Goal: Task Accomplishment & Management: Manage account settings

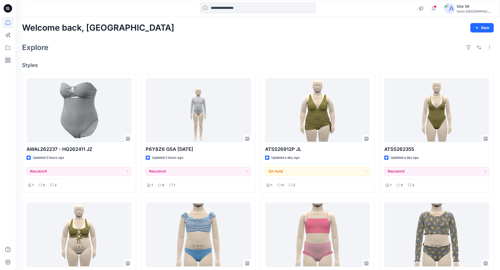
click at [120, 51] on div "Explore" at bounding box center [257, 47] width 471 height 13
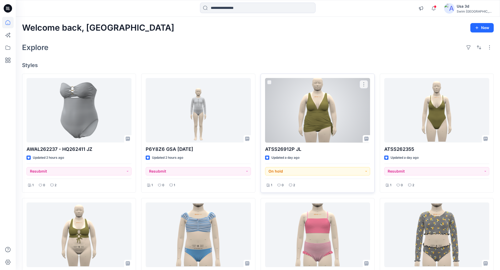
click at [289, 188] on div "2" at bounding box center [291, 185] width 9 height 7
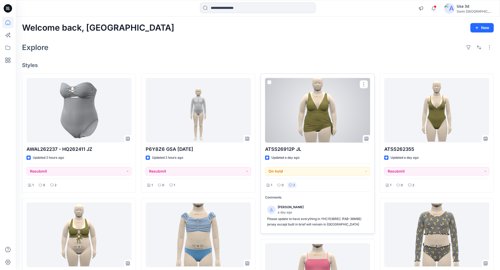
scroll to position [26, 0]
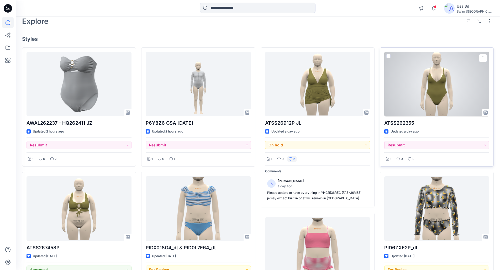
click at [416, 93] on div at bounding box center [436, 84] width 105 height 65
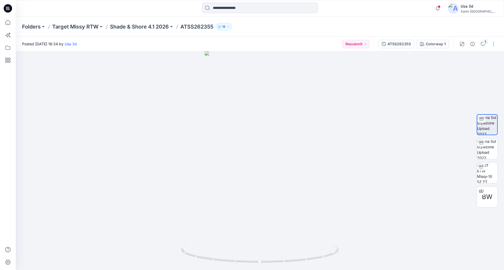
click at [10, 10] on icon at bounding box center [8, 8] width 8 height 8
click at [440, 6] on span at bounding box center [439, 6] width 3 height 3
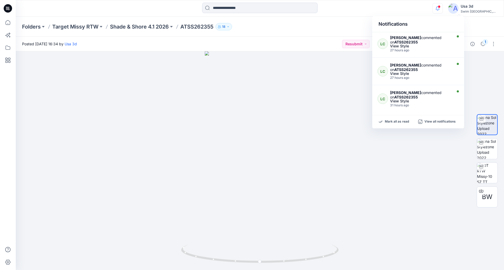
click at [440, 6] on span at bounding box center [439, 6] width 3 height 3
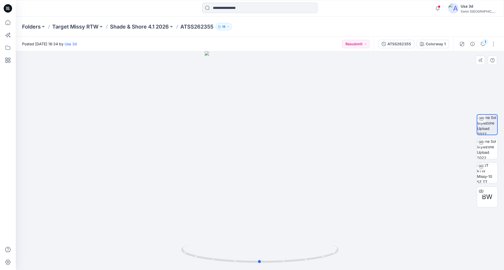
drag, startPoint x: 276, startPoint y: 168, endPoint x: 413, endPoint y: 78, distance: 163.3
click at [279, 163] on div at bounding box center [260, 160] width 488 height 219
drag, startPoint x: 478, startPoint y: 44, endPoint x: 482, endPoint y: 43, distance: 4.0
click at [480, 44] on button "1" at bounding box center [482, 44] width 8 height 8
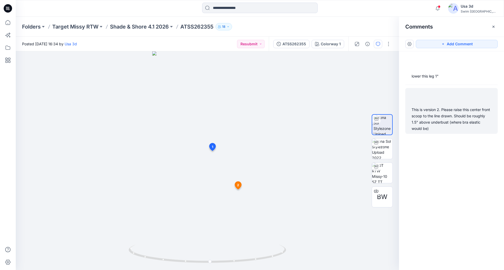
click at [447, 113] on div "This is version 2. Please raise this center front scoop to the line drawn. Shou…" at bounding box center [451, 119] width 80 height 25
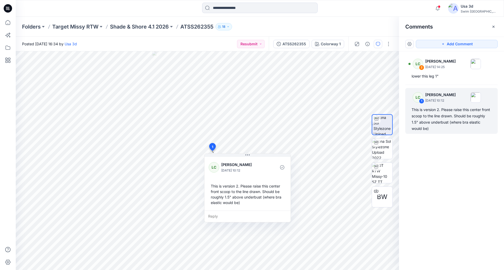
click at [429, 7] on div "Notifications LC [PERSON_NAME] commented on ATSS262355 View Style 27 hours ago …" at bounding box center [260, 9] width 488 height 12
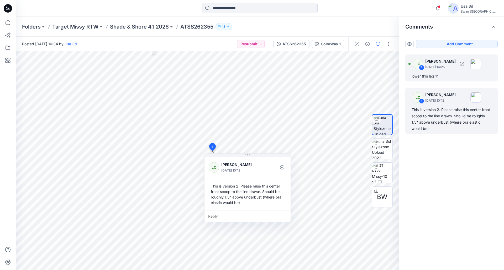
click at [444, 73] on div "lower this leg 1"" at bounding box center [451, 76] width 80 height 6
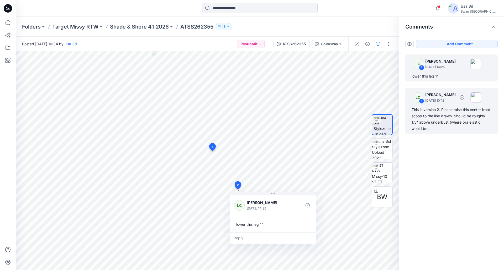
click at [439, 104] on div "LC 1 [PERSON_NAME] [DATE] 10:12" at bounding box center [444, 97] width 72 height 14
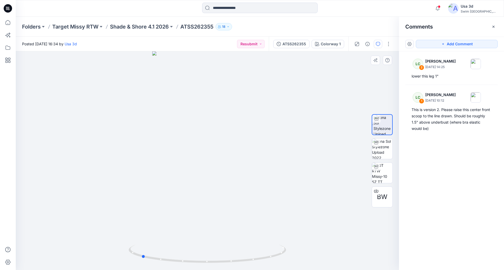
drag, startPoint x: 209, startPoint y: 164, endPoint x: 146, endPoint y: 168, distance: 63.6
click at [143, 168] on div at bounding box center [207, 160] width 383 height 219
drag, startPoint x: 234, startPoint y: 172, endPoint x: 182, endPoint y: 173, distance: 51.7
click at [182, 173] on div at bounding box center [207, 160] width 383 height 219
drag, startPoint x: 267, startPoint y: 255, endPoint x: 312, endPoint y: 238, distance: 47.5
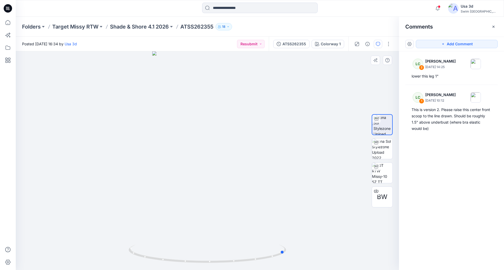
click at [312, 238] on div at bounding box center [207, 160] width 383 height 219
drag, startPoint x: 222, startPoint y: 137, endPoint x: 201, endPoint y: 137, distance: 21.2
click at [198, 138] on div at bounding box center [207, 160] width 383 height 219
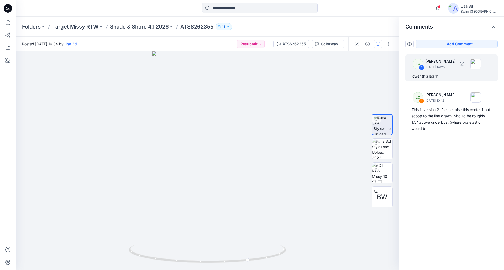
click at [458, 74] on div "lower this leg 1"" at bounding box center [451, 76] width 80 height 6
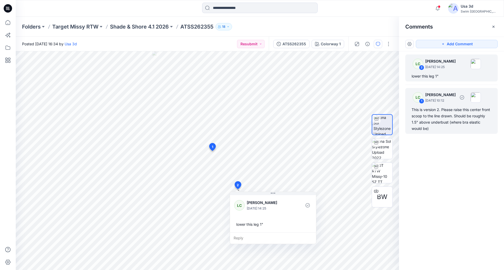
click at [450, 102] on p "[DATE] 10:12" at bounding box center [440, 100] width 30 height 5
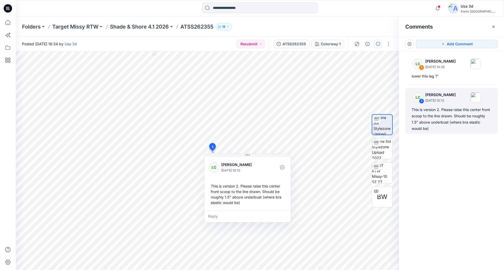
click at [150, 2] on div "Notifications LC [PERSON_NAME] commented on ATSS262355 View Style 27 hours ago …" at bounding box center [260, 8] width 488 height 17
click at [8, 10] on icon at bounding box center [8, 10] width 1 height 0
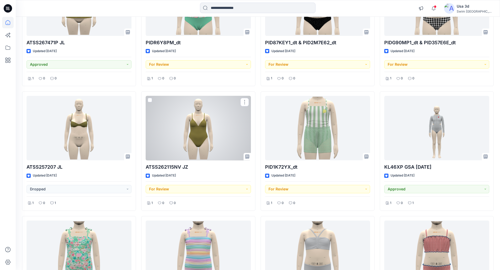
scroll to position [913, 0]
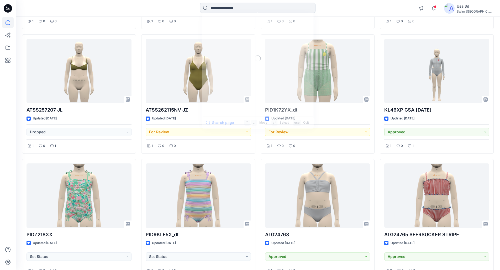
click at [223, 8] on input at bounding box center [257, 8] width 115 height 10
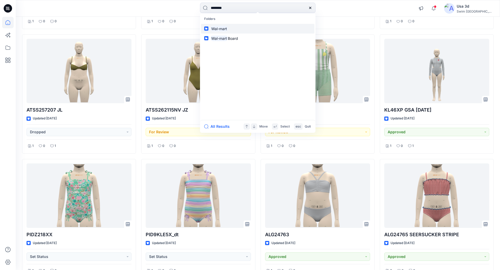
type input "********"
click at [221, 27] on mark "Wal-mart" at bounding box center [218, 29] width 17 height 6
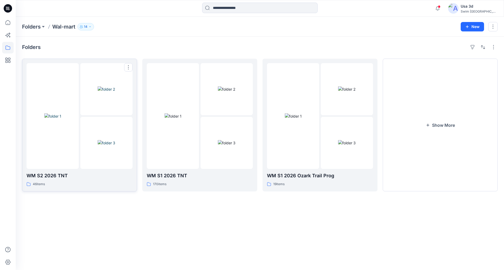
click at [106, 140] on img at bounding box center [107, 143] width 18 height 6
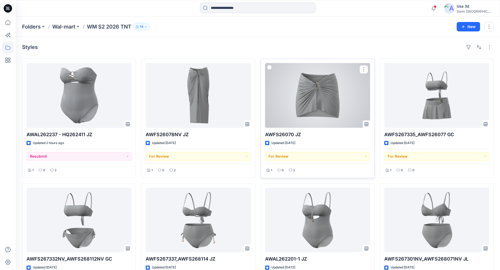
click at [297, 99] on div at bounding box center [317, 95] width 105 height 65
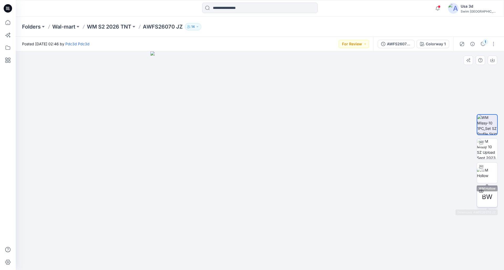
click at [493, 191] on div "BW" at bounding box center [486, 197] width 21 height 21
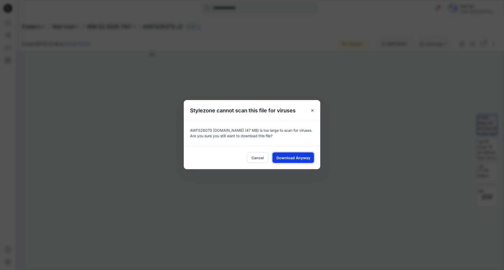
click at [283, 158] on span "Download Anyway" at bounding box center [293, 158] width 34 height 6
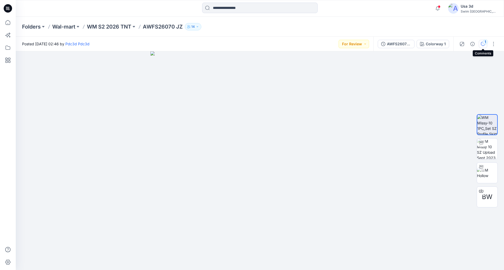
click at [485, 44] on div "1" at bounding box center [484, 41] width 5 height 5
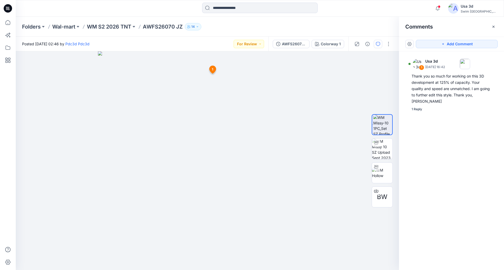
click at [494, 25] on icon "button" at bounding box center [493, 27] width 4 height 4
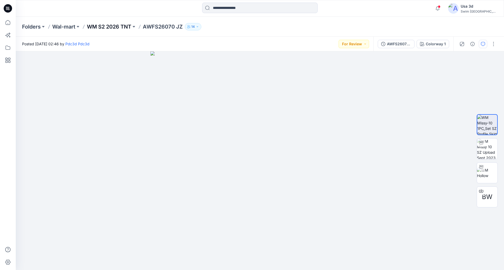
click at [119, 28] on p "WM S2 2026 TNT" at bounding box center [109, 26] width 44 height 7
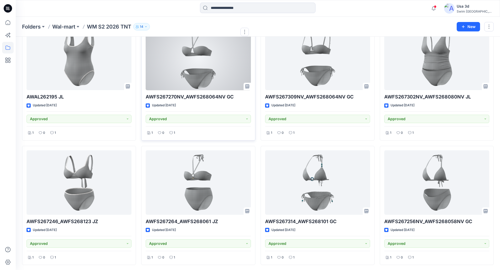
scroll to position [707, 0]
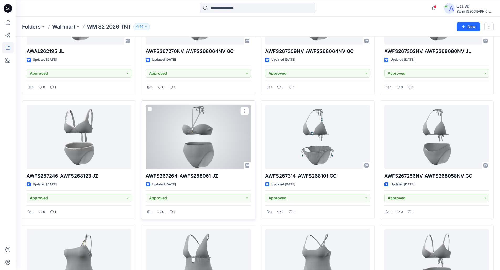
click at [190, 143] on div at bounding box center [198, 137] width 105 height 65
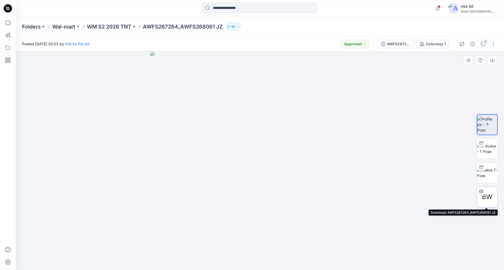
click at [484, 193] on div at bounding box center [481, 191] width 8 height 8
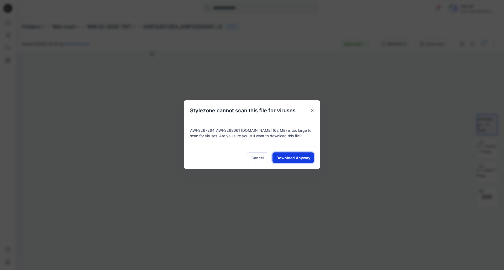
click at [307, 156] on span "Download Anyway" at bounding box center [293, 158] width 34 height 6
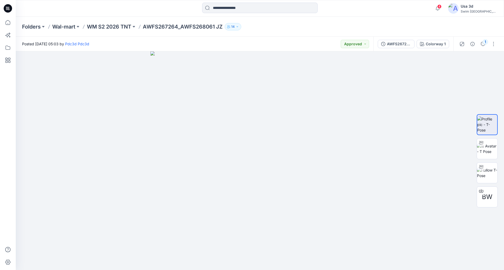
click at [6, 8] on icon at bounding box center [6, 7] width 1 height 0
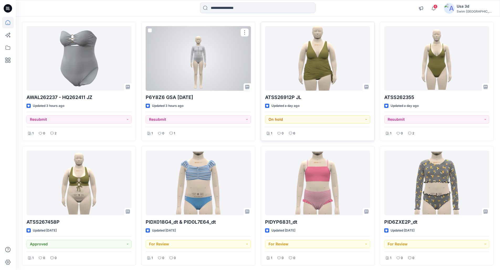
scroll to position [52, 0]
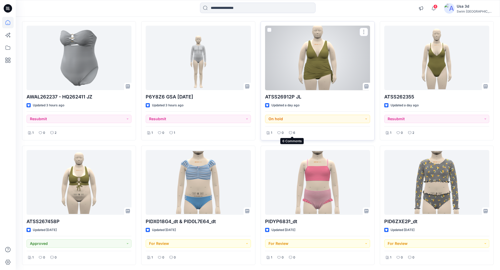
click at [291, 133] on icon at bounding box center [290, 132] width 3 height 3
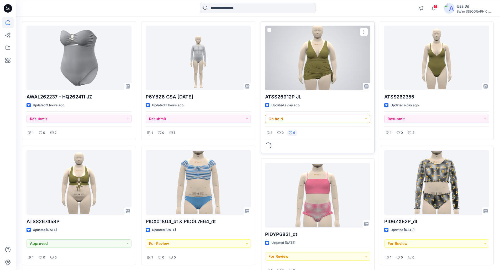
click at [307, 121] on button "On hold" at bounding box center [317, 119] width 105 height 8
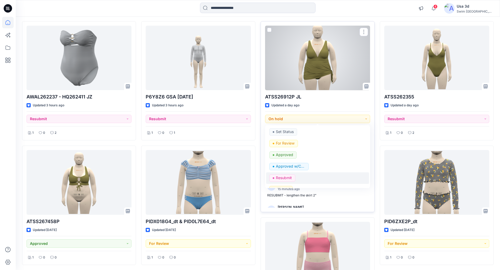
click at [285, 179] on p "Resubmit" at bounding box center [284, 178] width 16 height 7
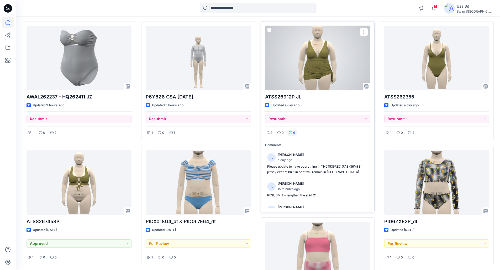
click at [326, 69] on div at bounding box center [317, 58] width 105 height 65
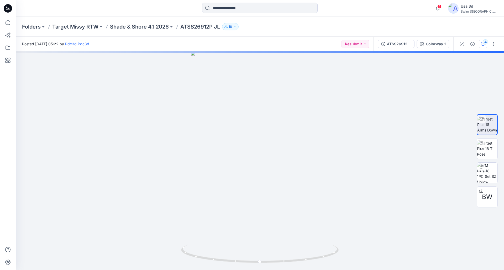
click at [481, 45] on icon "button" at bounding box center [483, 44] width 4 height 4
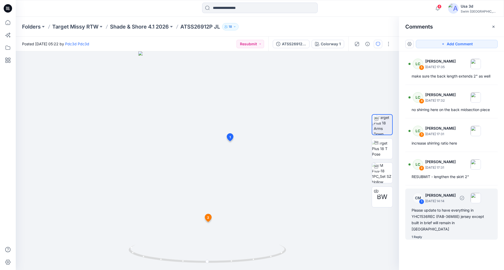
click at [442, 212] on div "Please update to have everything in YHC1536REC (FAB-36M8E) jersey except built …" at bounding box center [451, 219] width 80 height 25
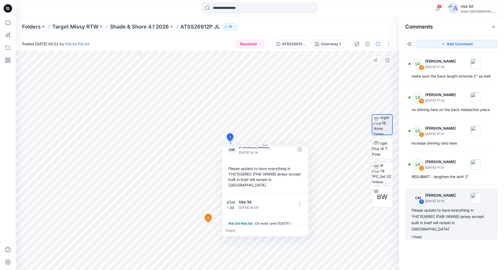
scroll to position [15, 0]
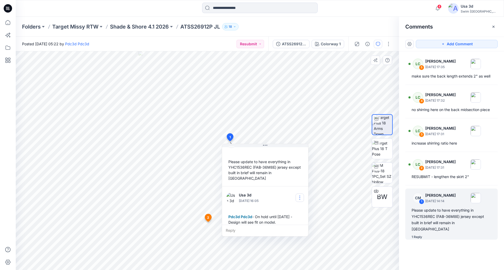
click at [299, 196] on button "button" at bounding box center [299, 198] width 8 height 8
click at [295, 221] on p "Delete comment" at bounding box center [302, 219] width 27 height 6
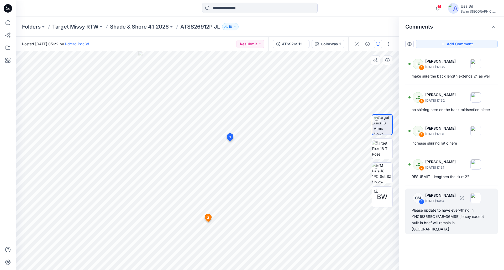
click at [448, 219] on div "Please update to have everything in YHC1536REC (FAB-36M8E) jersey except built …" at bounding box center [451, 219] width 80 height 25
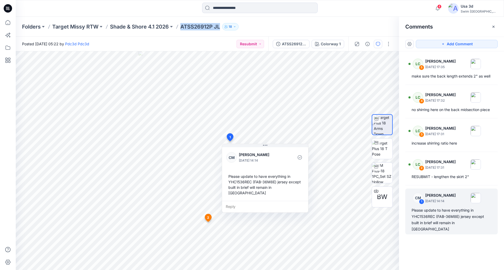
drag, startPoint x: 181, startPoint y: 28, endPoint x: 221, endPoint y: 28, distance: 40.4
click at [221, 28] on div "Folders Target Missy RTW Shade & Shore 4.1 2026 ATSS26912P JL 18" at bounding box center [239, 26] width 434 height 7
copy p "ATSS26912P JL"
click at [442, 10] on icon "button" at bounding box center [437, 8] width 10 height 10
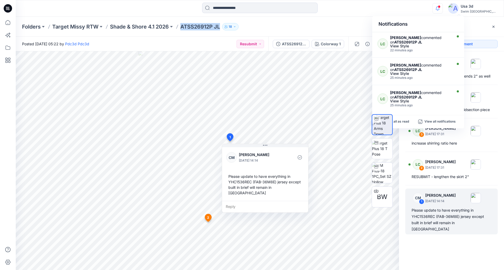
click at [442, 9] on icon "button" at bounding box center [437, 8] width 10 height 10
